Goal: Task Accomplishment & Management: Use online tool/utility

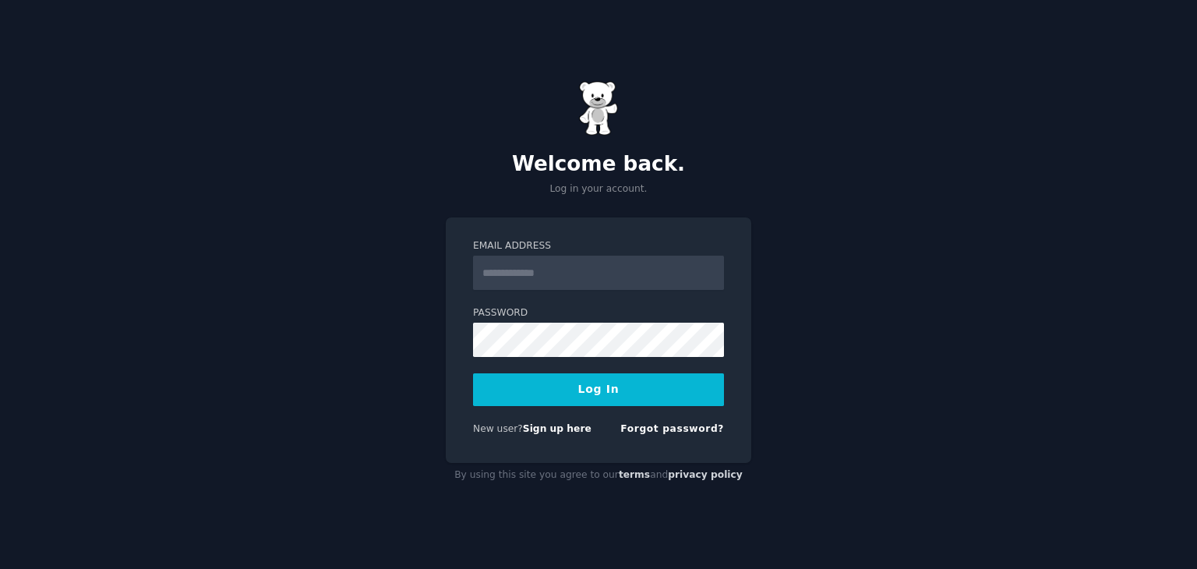
click at [616, 266] on input "Email Address" at bounding box center [598, 273] width 251 height 34
type input "**********"
click at [620, 386] on button "Log In" at bounding box center [598, 389] width 251 height 33
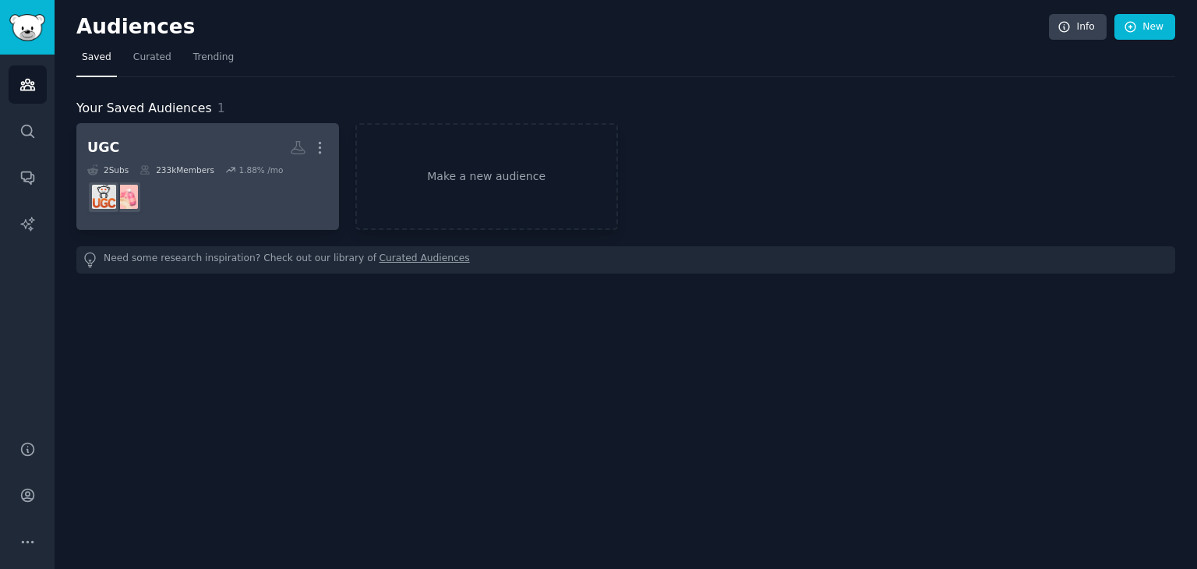
drag, startPoint x: 319, startPoint y: 152, endPoint x: 323, endPoint y: 174, distance: 22.2
click at [319, 151] on icon "button" at bounding box center [320, 148] width 2 height 11
click at [246, 184] on icon at bounding box center [246, 180] width 16 height 16
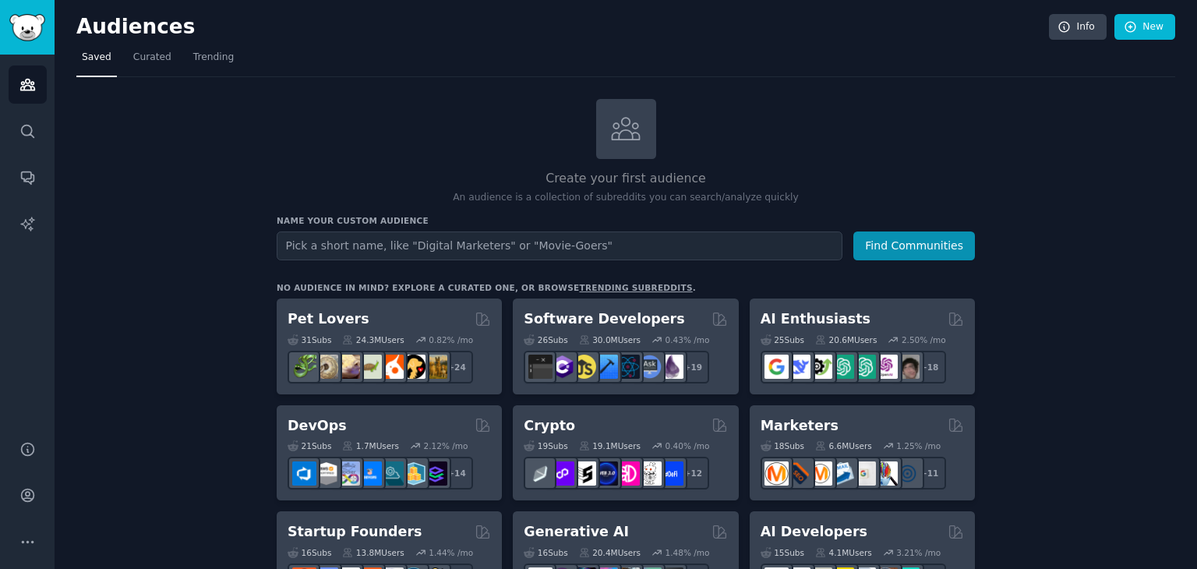
drag, startPoint x: 554, startPoint y: 241, endPoint x: 807, endPoint y: 266, distance: 254.5
click at [569, 236] on input "text" at bounding box center [560, 245] width 566 height 29
type input "podcast"
click at [921, 247] on button "Find Communities" at bounding box center [914, 245] width 122 height 29
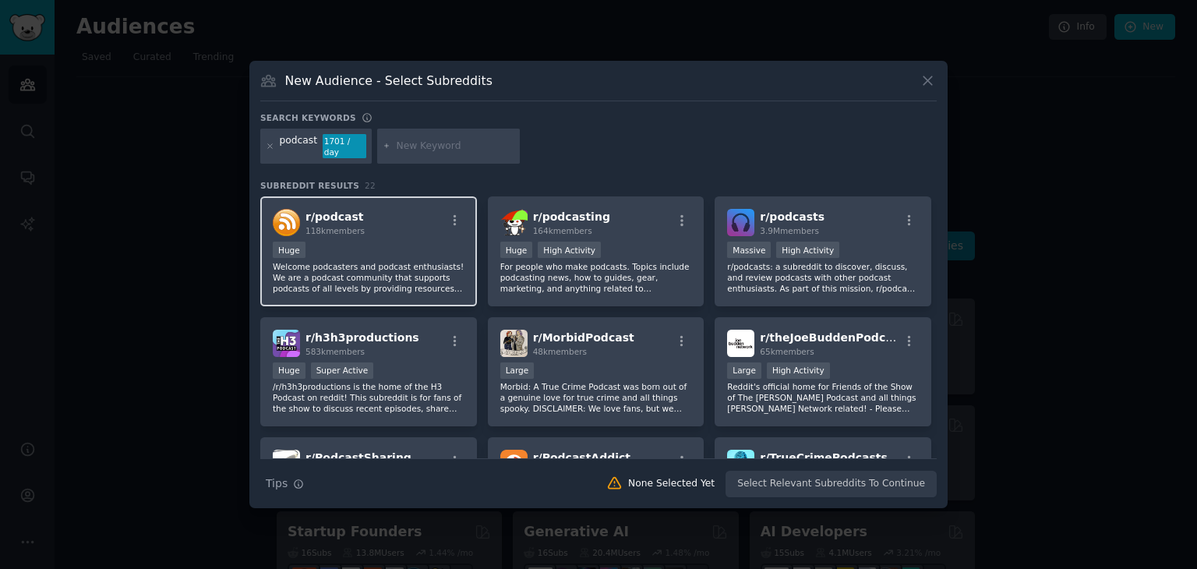
click at [408, 244] on div "Huge" at bounding box center [369, 251] width 192 height 19
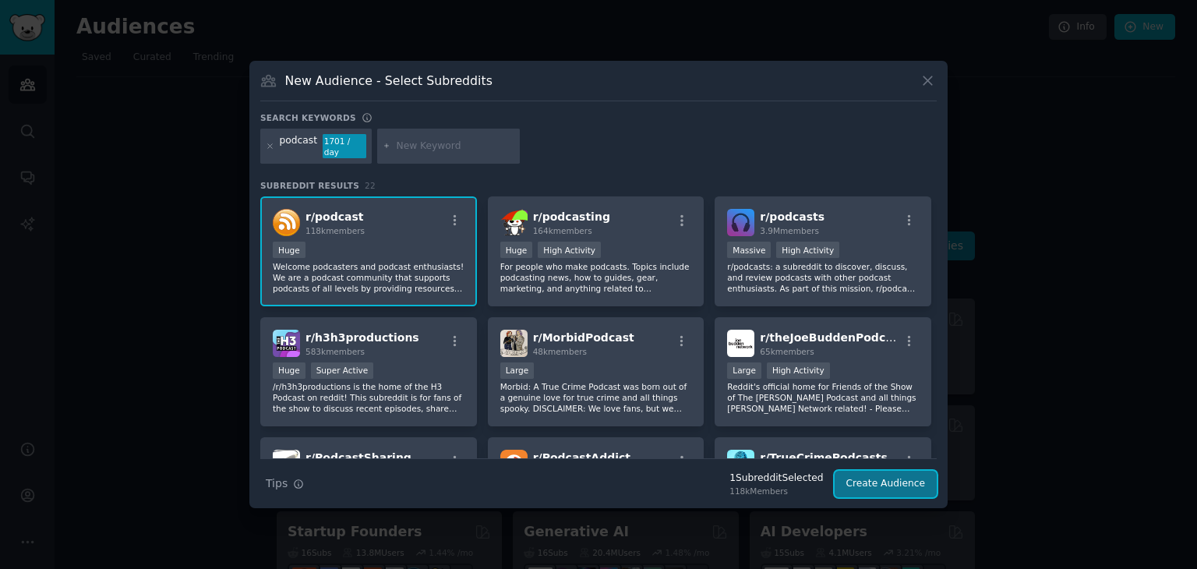
click at [890, 485] on button "Create Audience" at bounding box center [886, 484] width 103 height 26
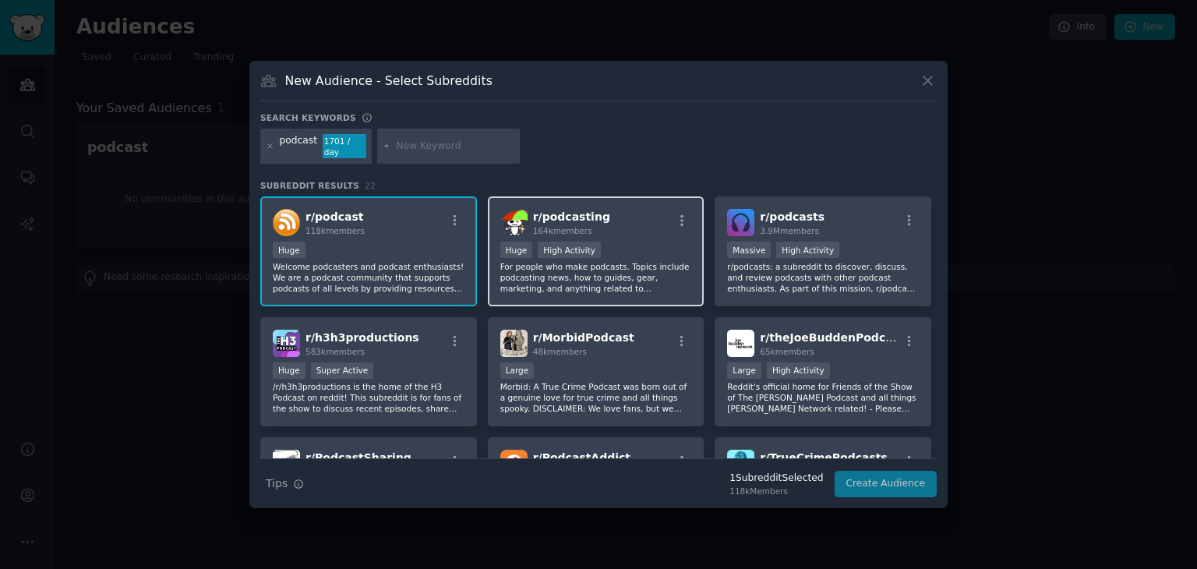
click at [664, 252] on div ">= 80th percentile for submissions / day Huge High Activity" at bounding box center [596, 251] width 192 height 19
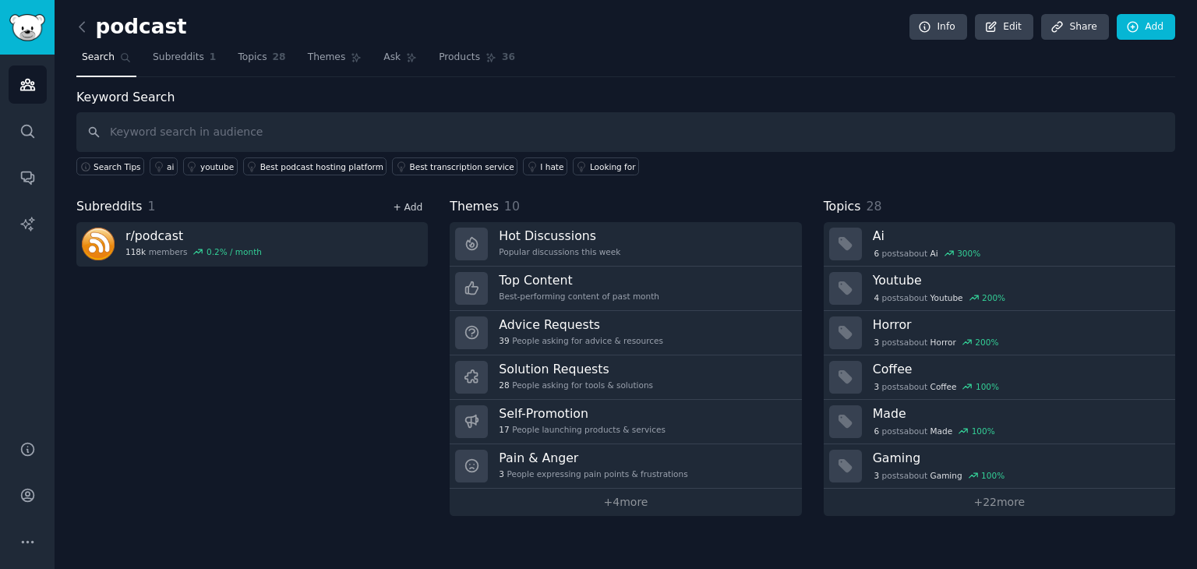
click at [396, 206] on link "+ Add" at bounding box center [408, 207] width 30 height 11
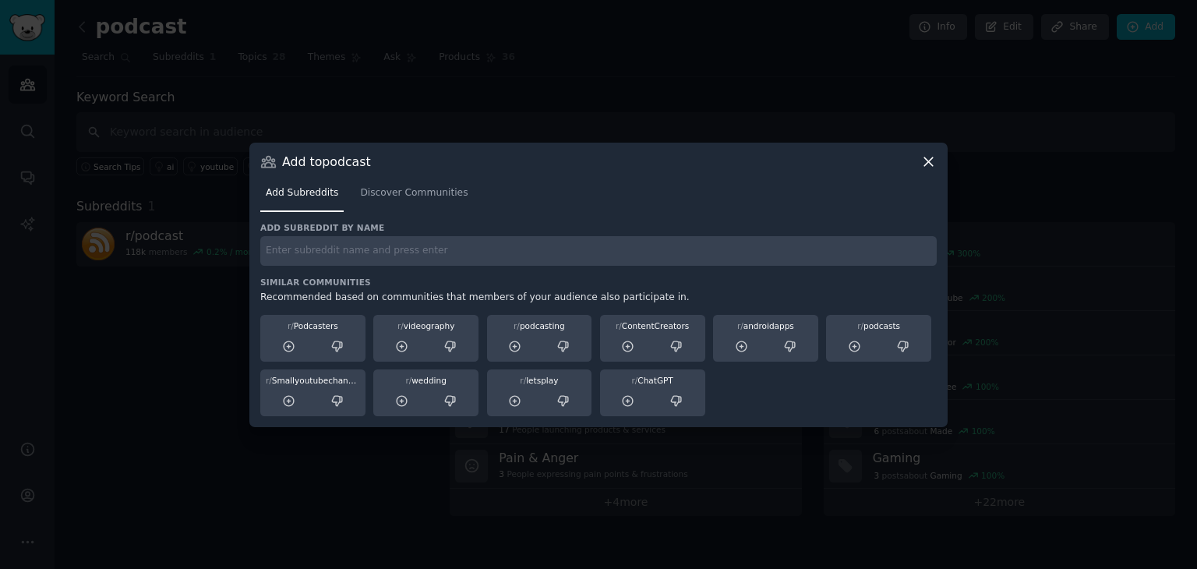
click at [509, 265] on input "text" at bounding box center [598, 251] width 676 height 30
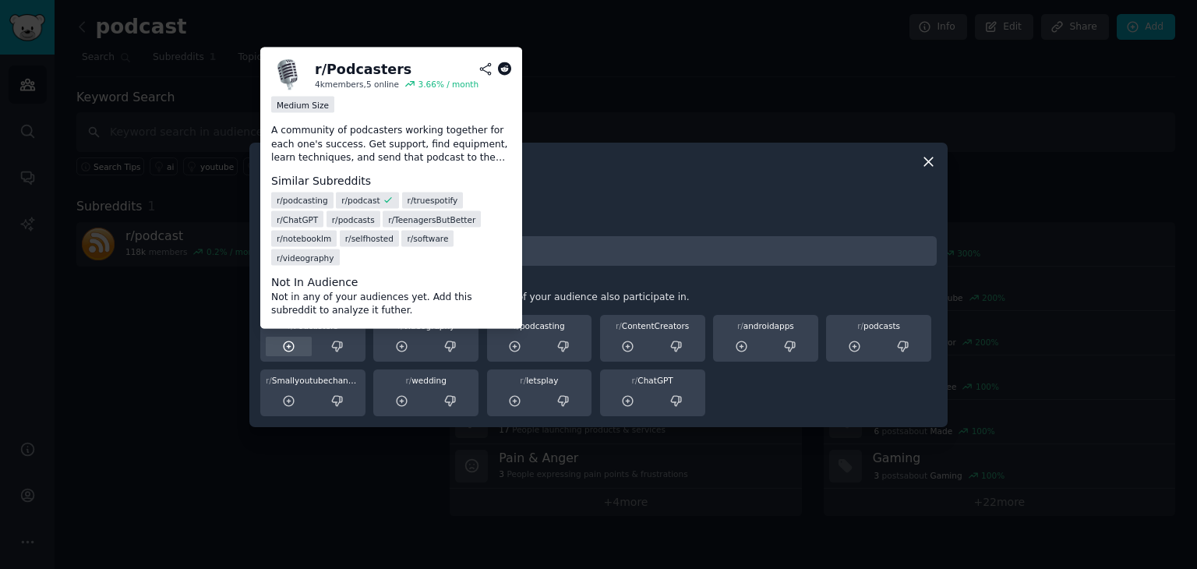
click at [284, 349] on icon at bounding box center [289, 347] width 14 height 14
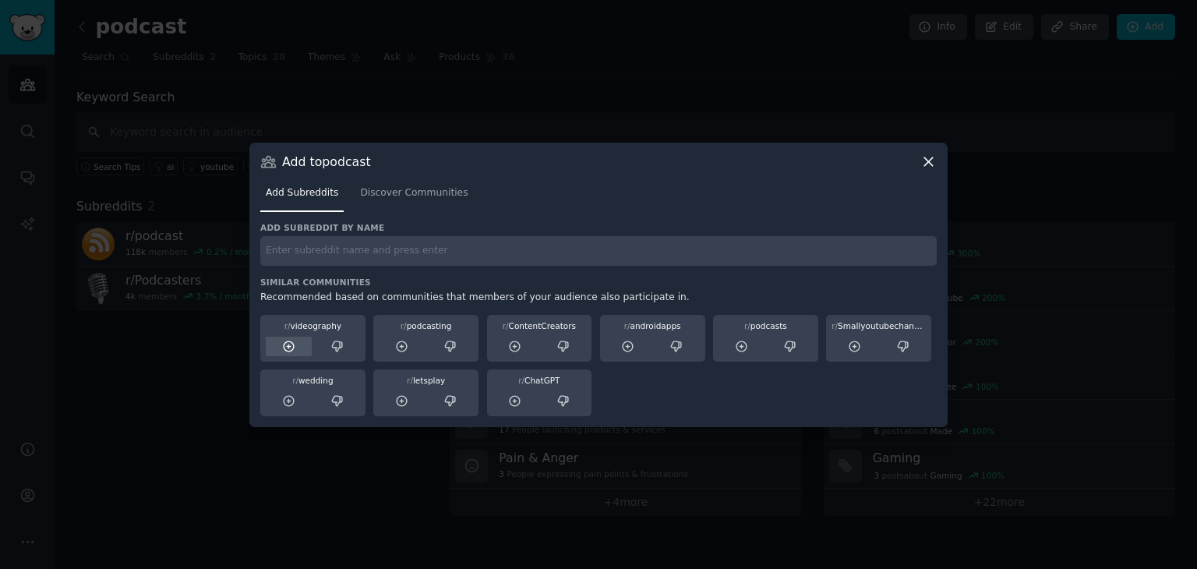
click at [291, 347] on icon at bounding box center [289, 347] width 14 height 14
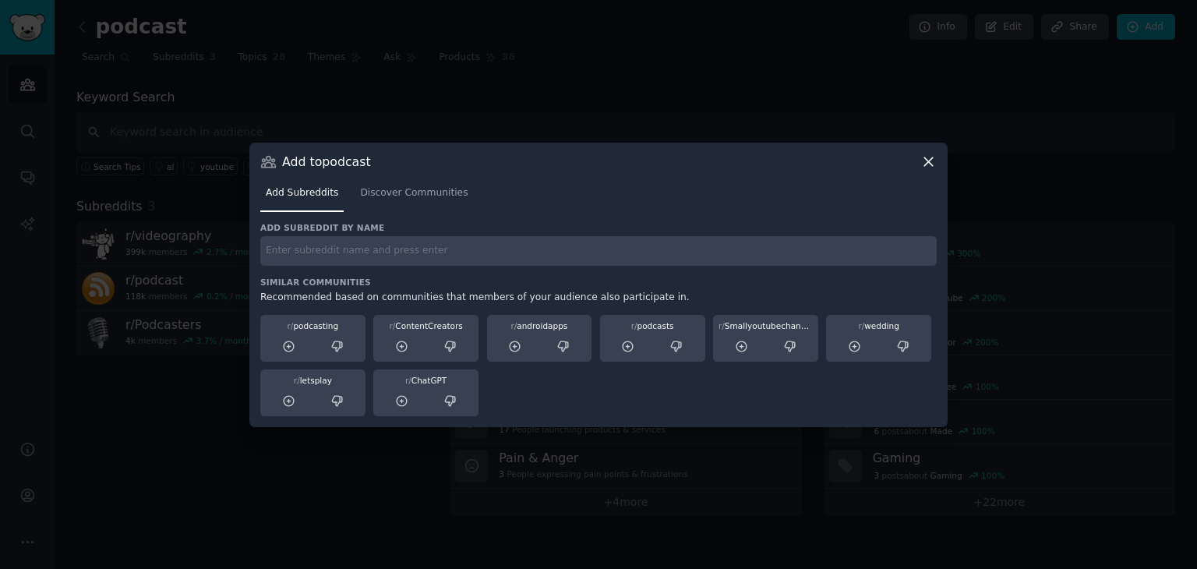
click at [291, 347] on icon at bounding box center [289, 347] width 14 height 14
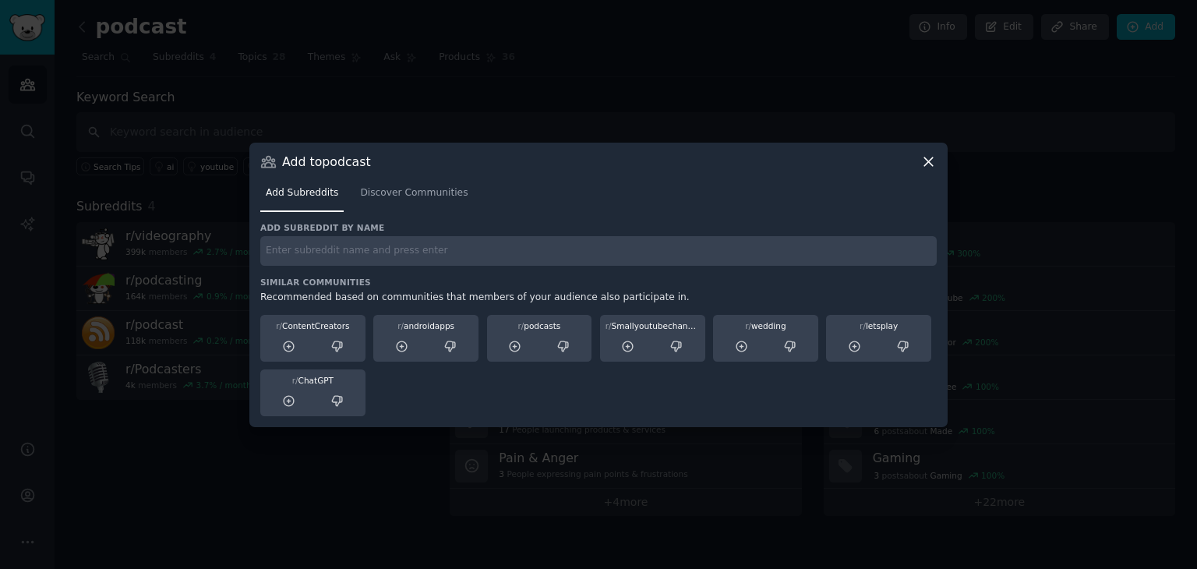
click at [291, 347] on icon at bounding box center [289, 347] width 14 height 14
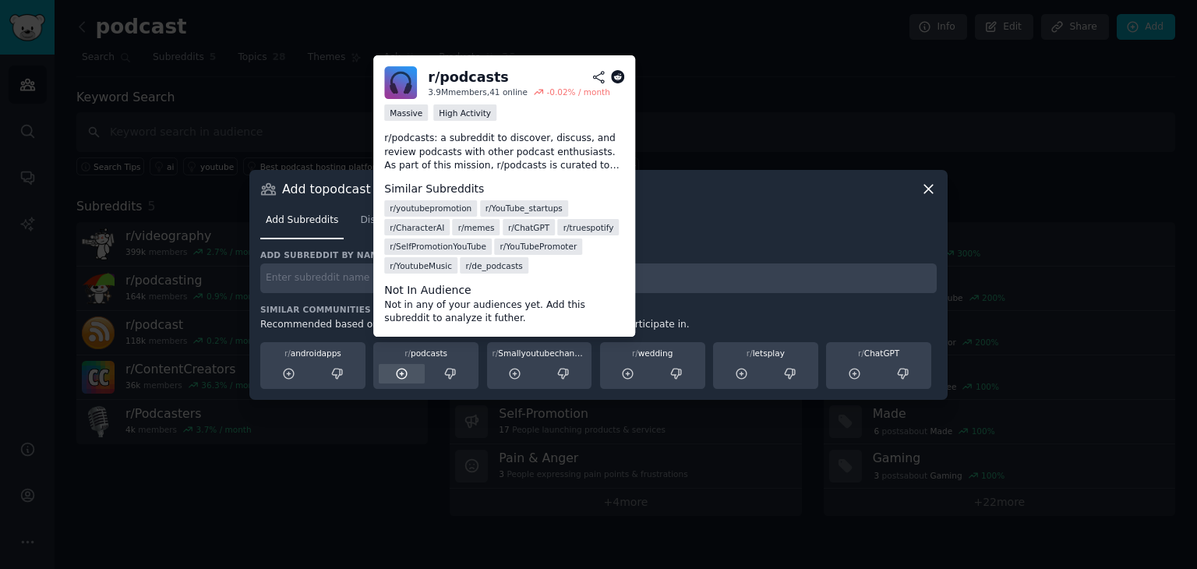
click at [397, 379] on icon at bounding box center [402, 374] width 14 height 14
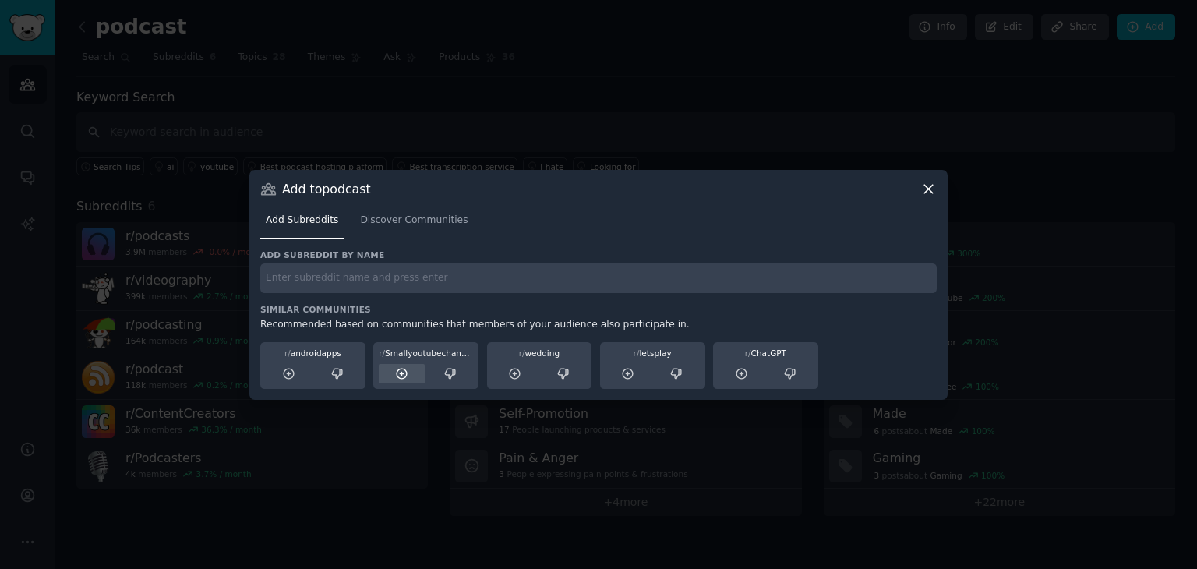
click at [402, 381] on div at bounding box center [402, 373] width 46 height 19
click at [932, 188] on icon at bounding box center [928, 189] width 16 height 16
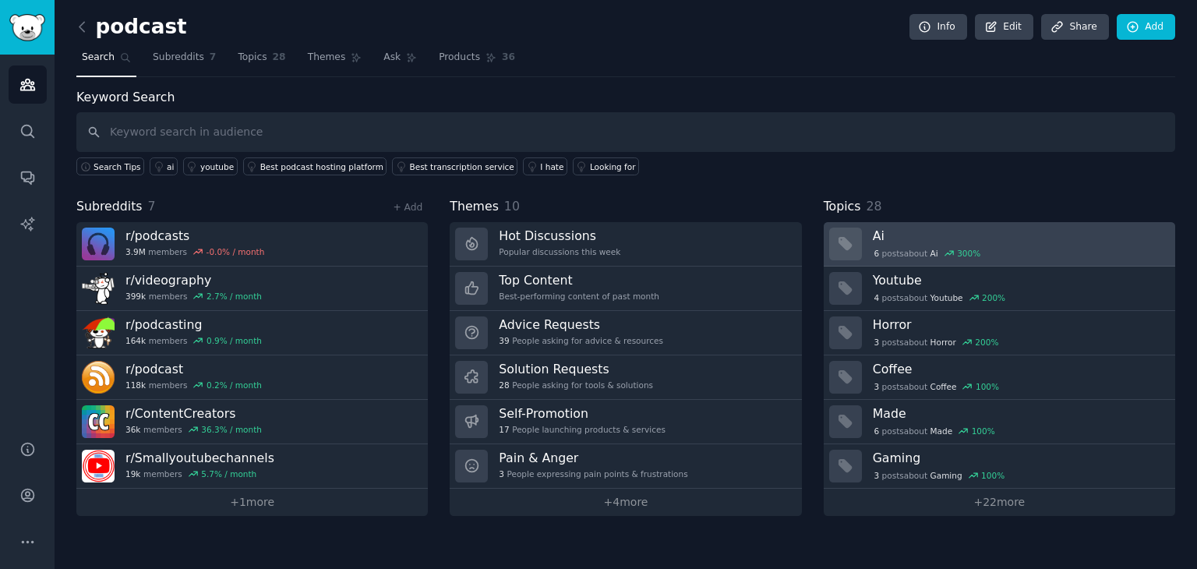
click at [1083, 234] on h3 "Ai" at bounding box center [1018, 236] width 291 height 16
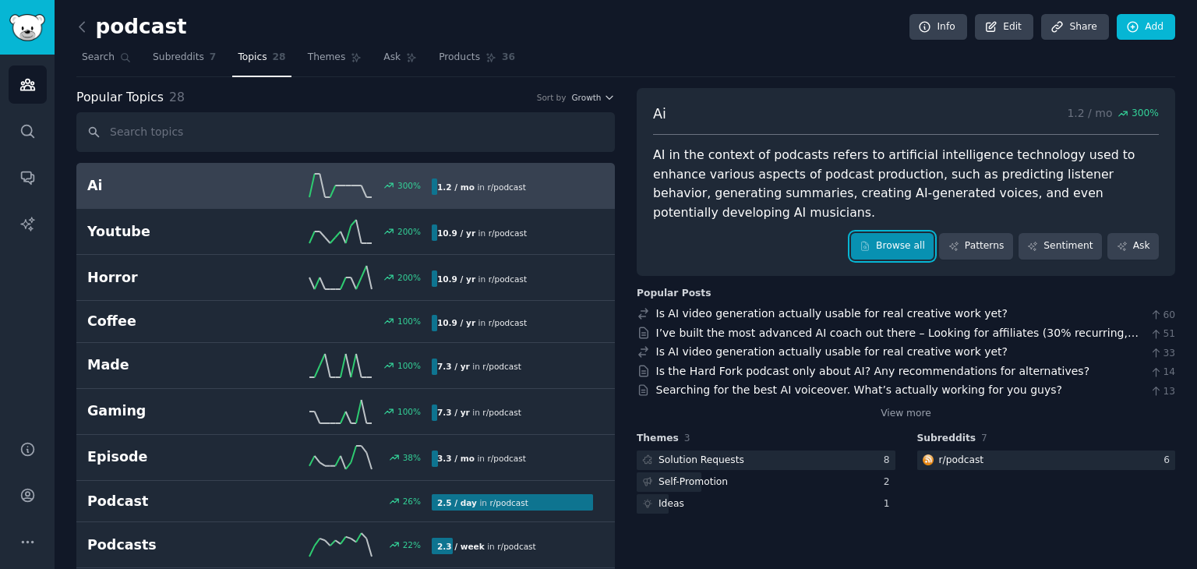
click at [916, 233] on link "Browse all" at bounding box center [892, 246] width 83 height 26
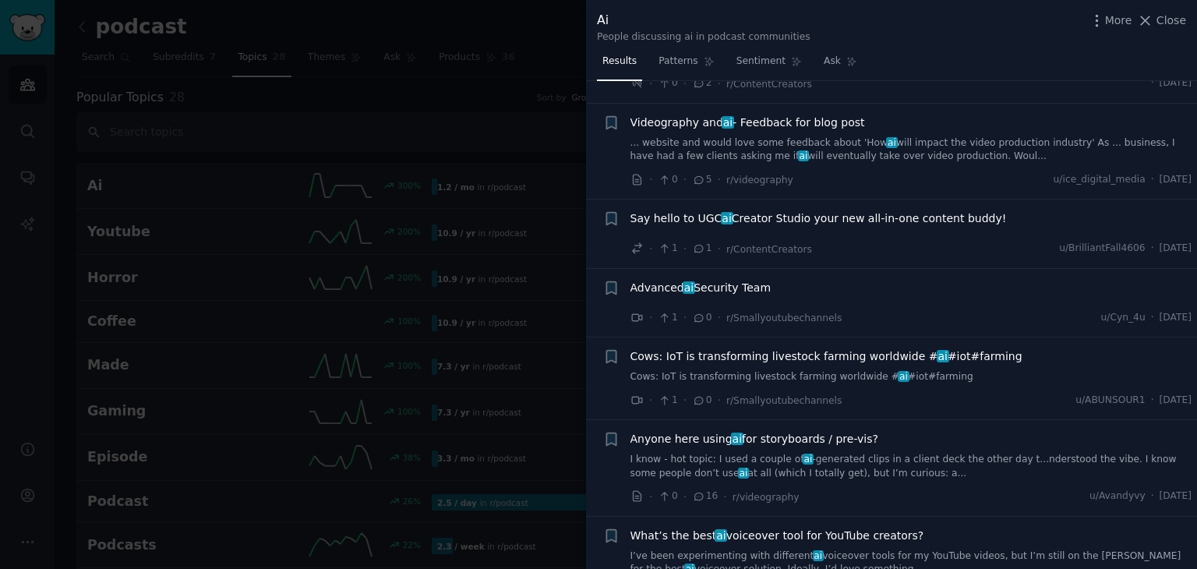
scroll to position [857, 0]
